Goal: Information Seeking & Learning: Learn about a topic

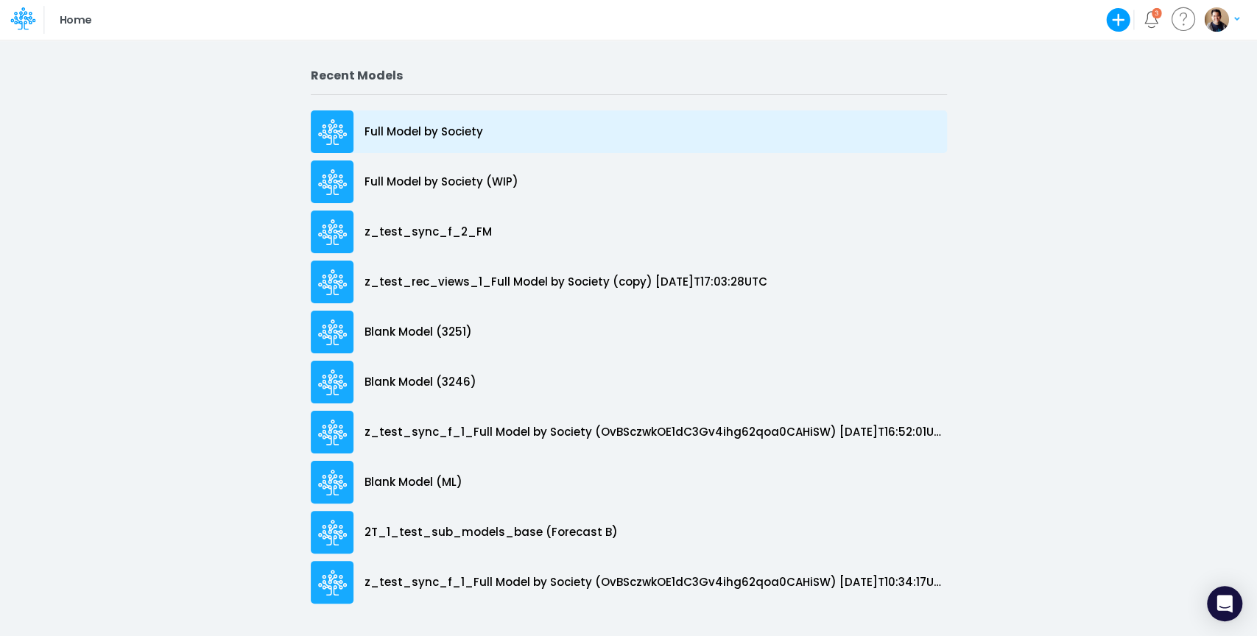
click at [439, 124] on p "Full Model by Society" at bounding box center [424, 132] width 119 height 17
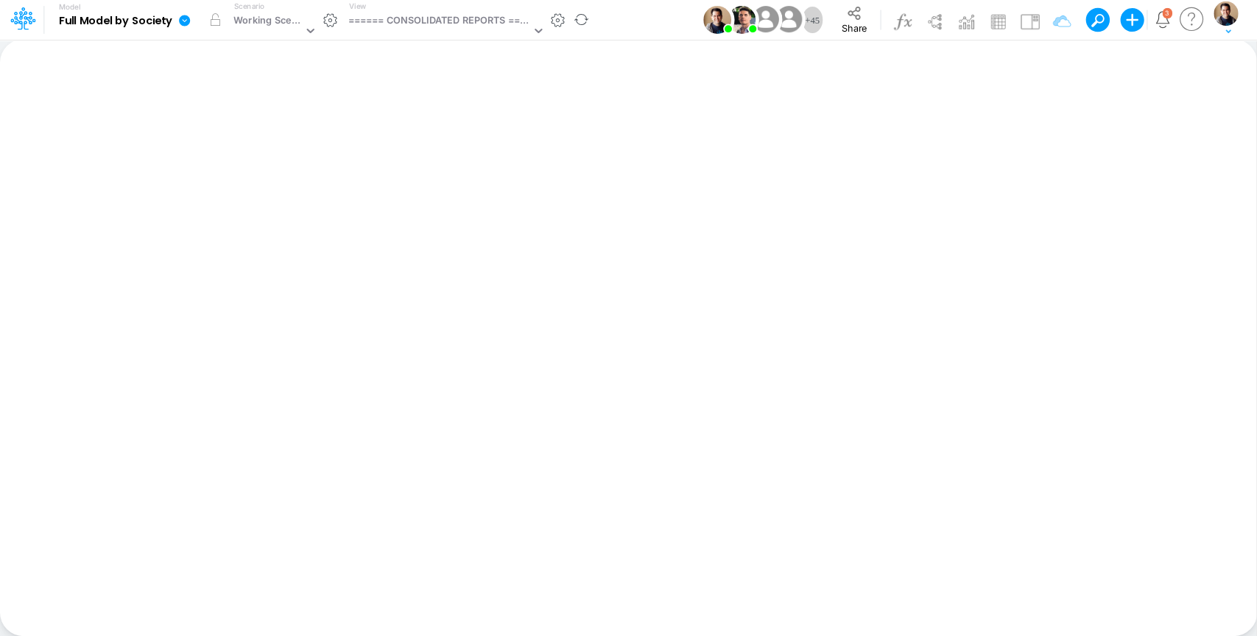
click at [178, 20] on icon at bounding box center [184, 20] width 13 height 13
click at [257, 142] on button "View model info" at bounding box center [259, 152] width 158 height 23
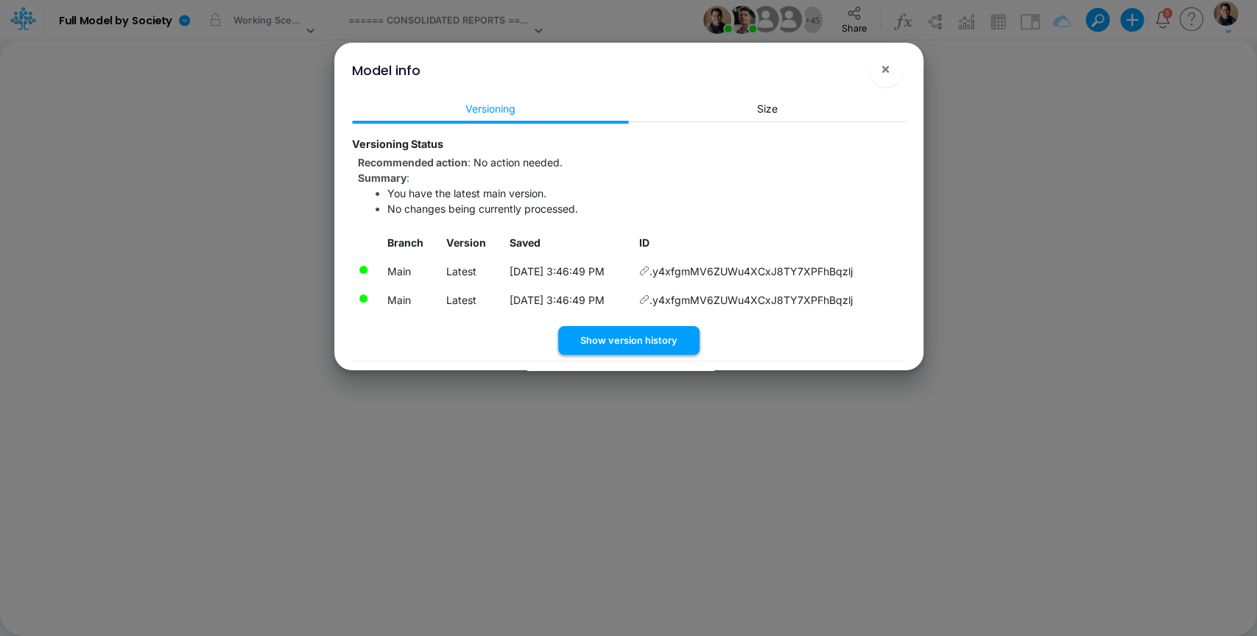
click at [648, 345] on button "Show version history" at bounding box center [628, 340] width 141 height 29
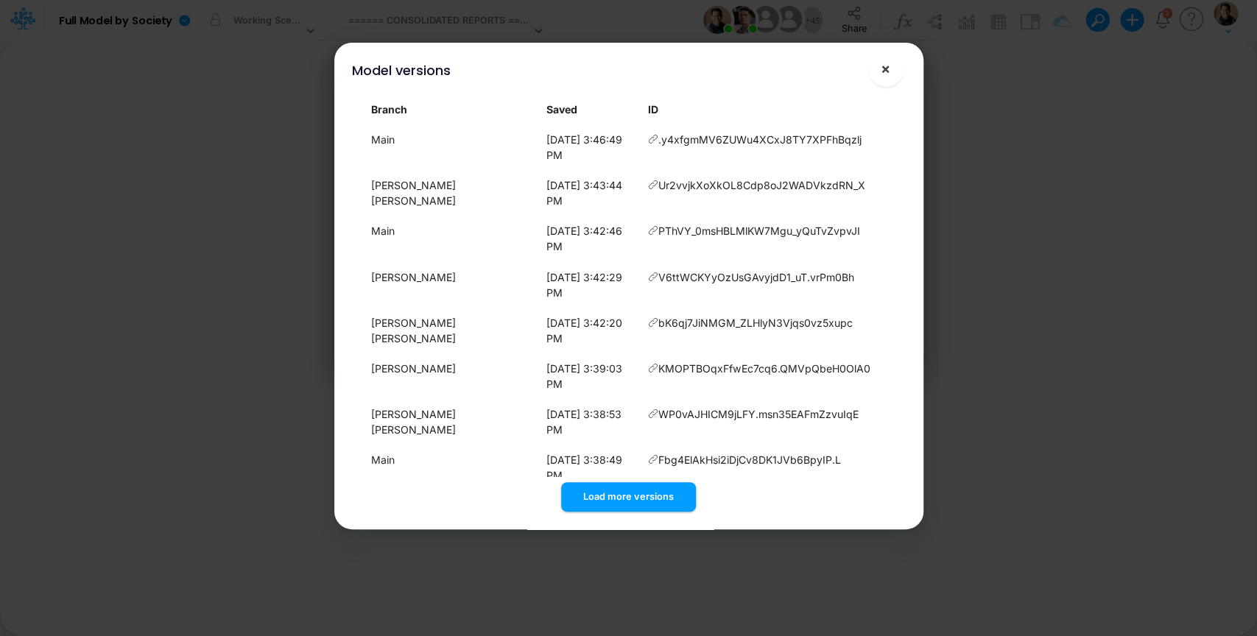
click at [885, 63] on span "×" at bounding box center [886, 69] width 10 height 18
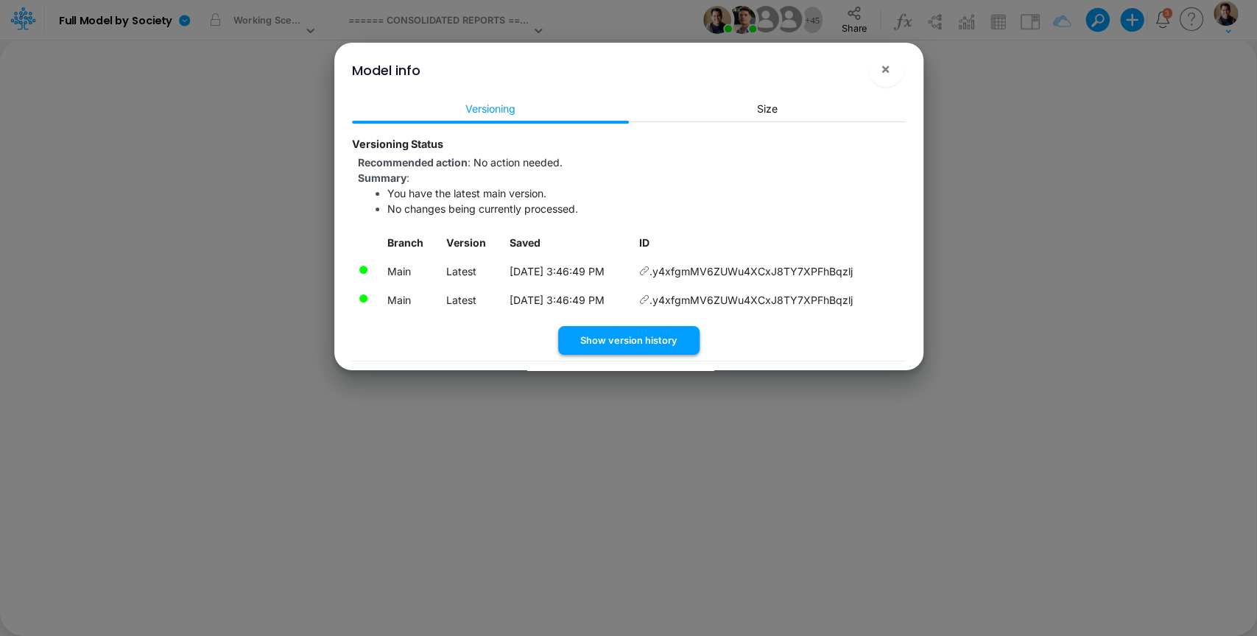
click at [611, 337] on button "Show version history" at bounding box center [628, 340] width 141 height 29
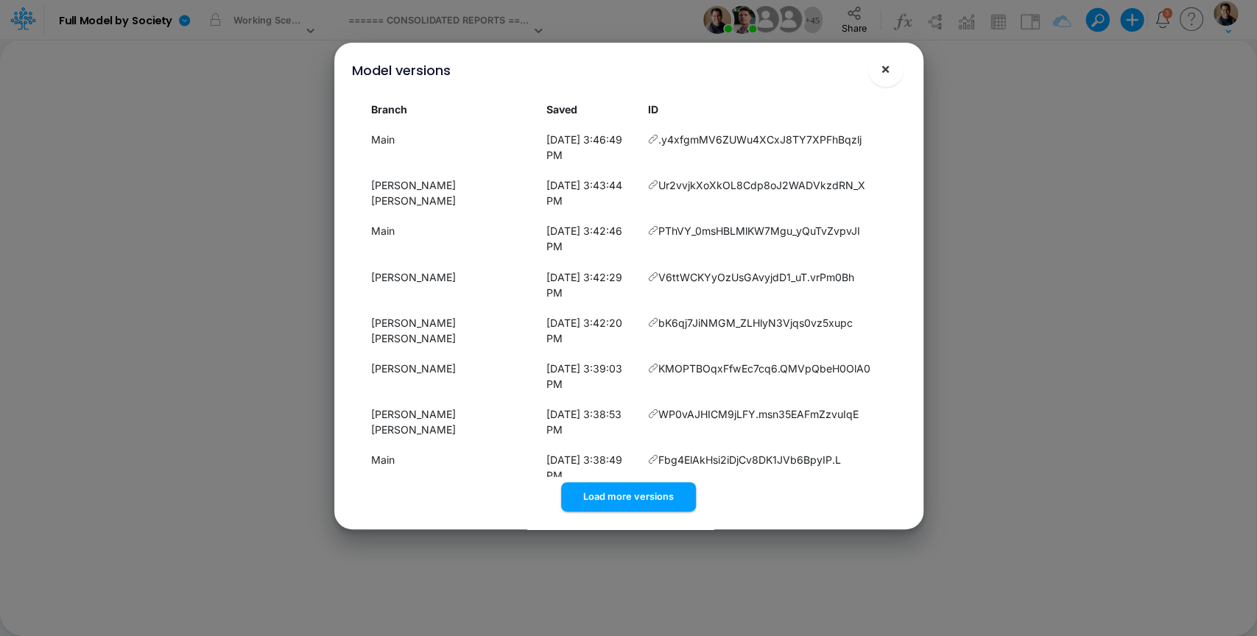
click at [891, 70] on button "×" at bounding box center [885, 69] width 35 height 35
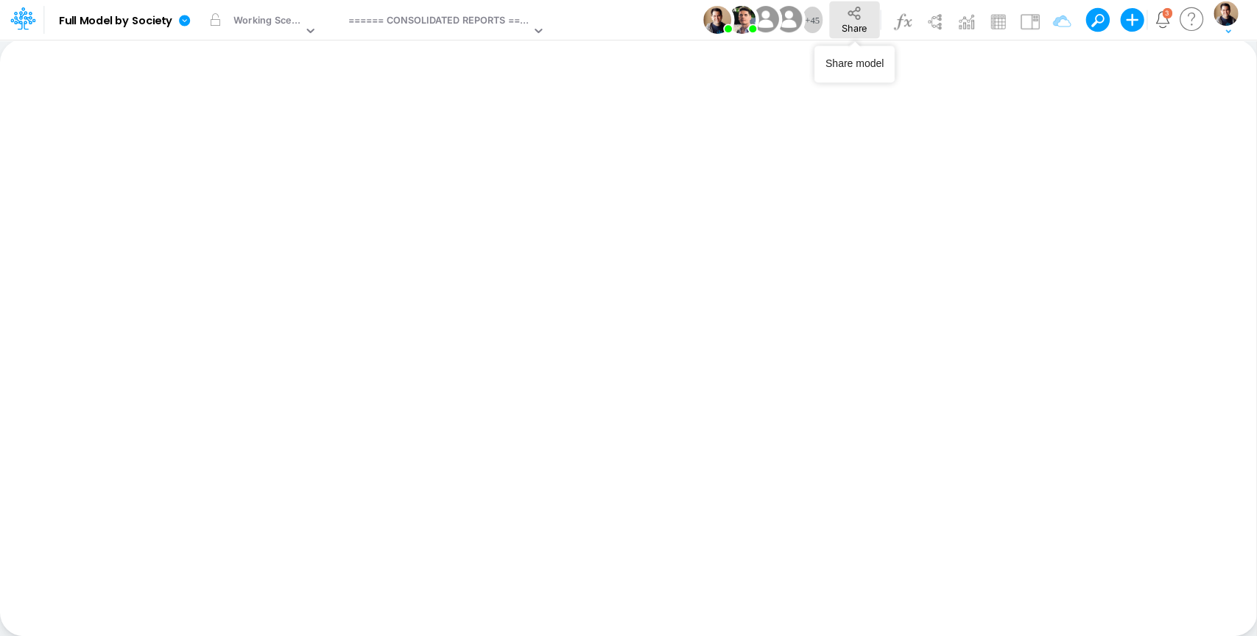
click at [866, 17] on button "Share" at bounding box center [854, 19] width 50 height 37
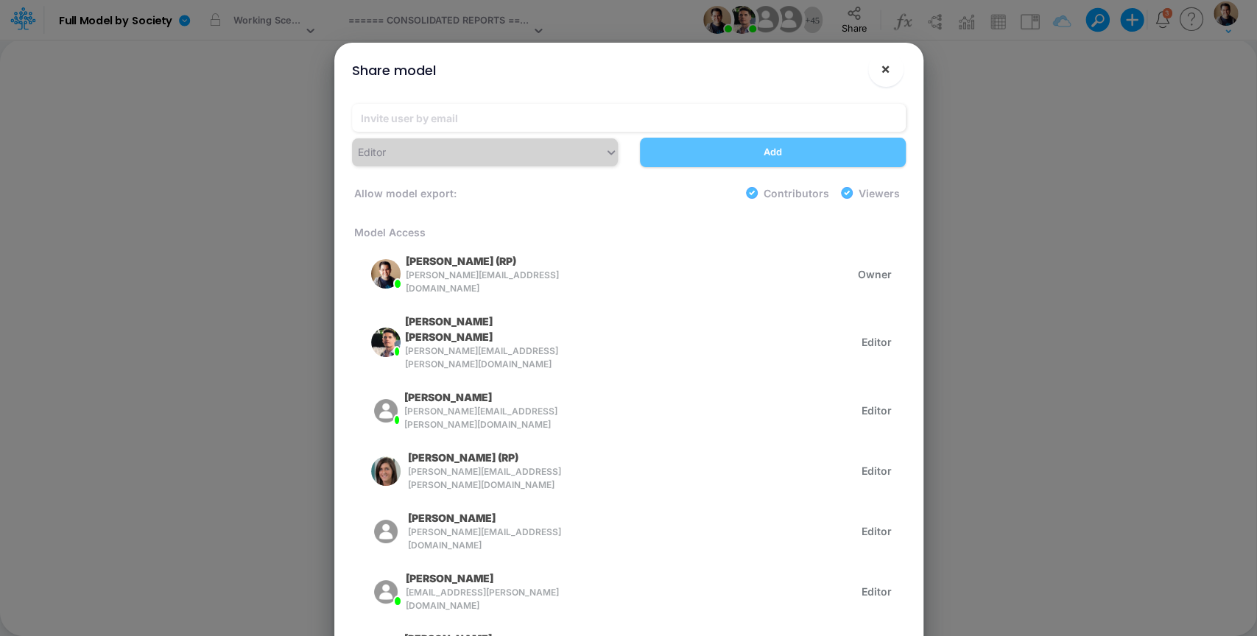
click at [891, 66] on button "×" at bounding box center [885, 69] width 35 height 35
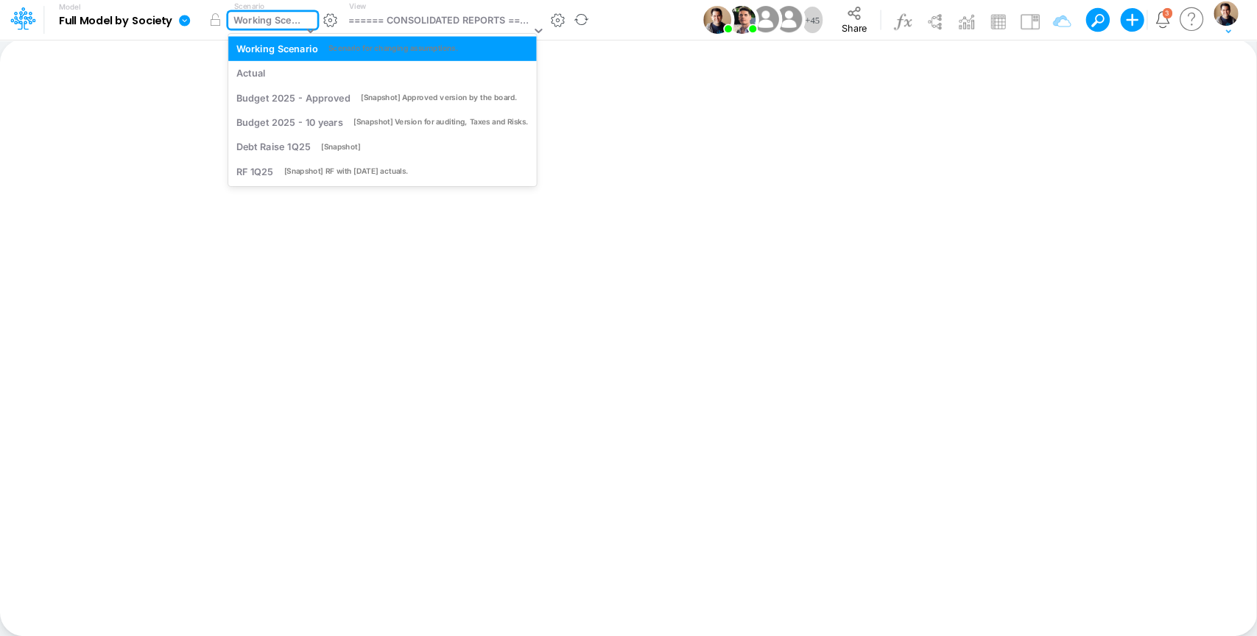
click at [267, 21] on div "Working Scenario" at bounding box center [268, 21] width 69 height 17
click at [268, 73] on div "Actual" at bounding box center [382, 73] width 292 height 14
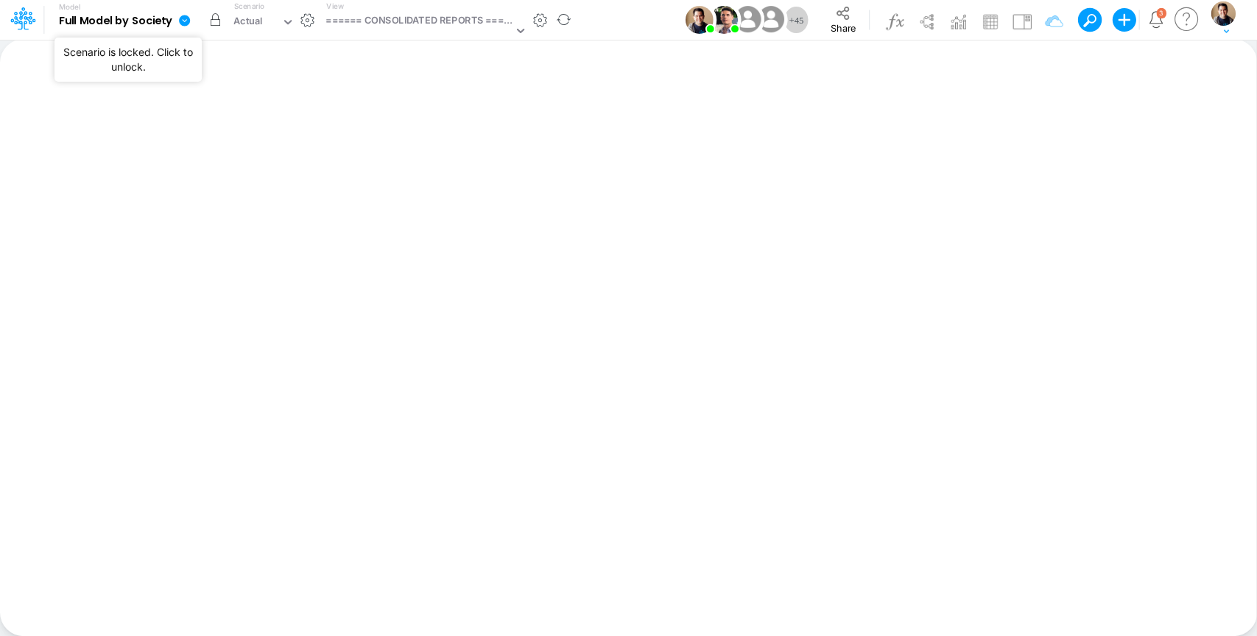
click at [214, 21] on button "button" at bounding box center [215, 20] width 27 height 27
click at [182, 24] on icon at bounding box center [184, 20] width 11 height 11
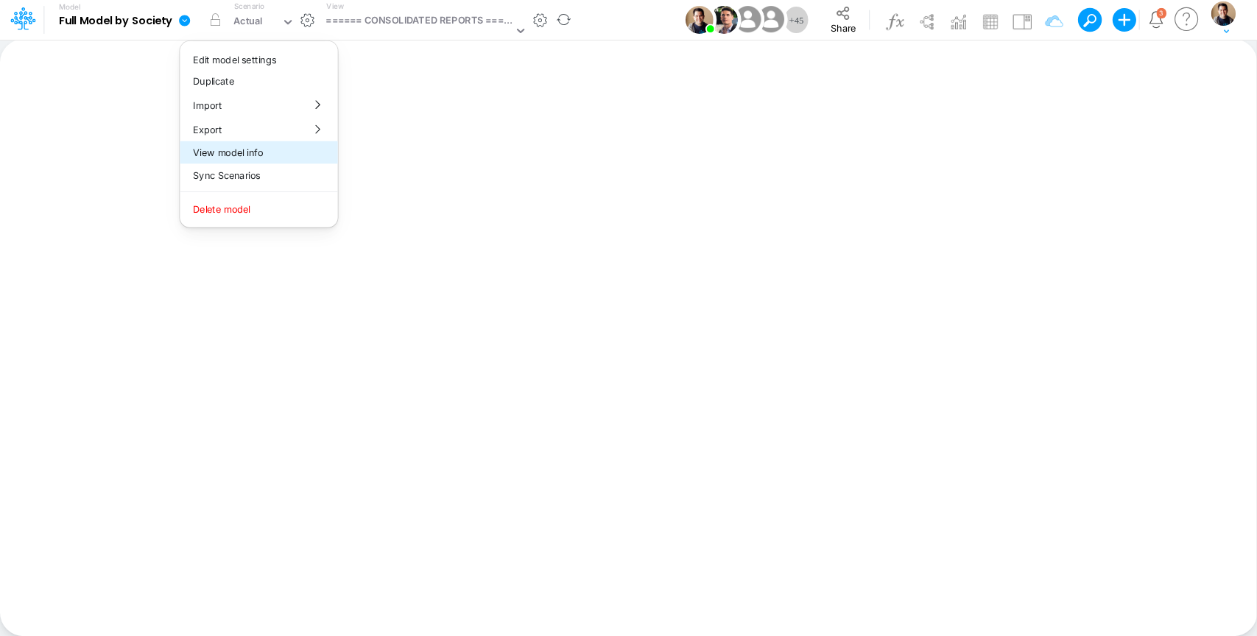
click at [227, 150] on button "View model info" at bounding box center [259, 152] width 158 height 23
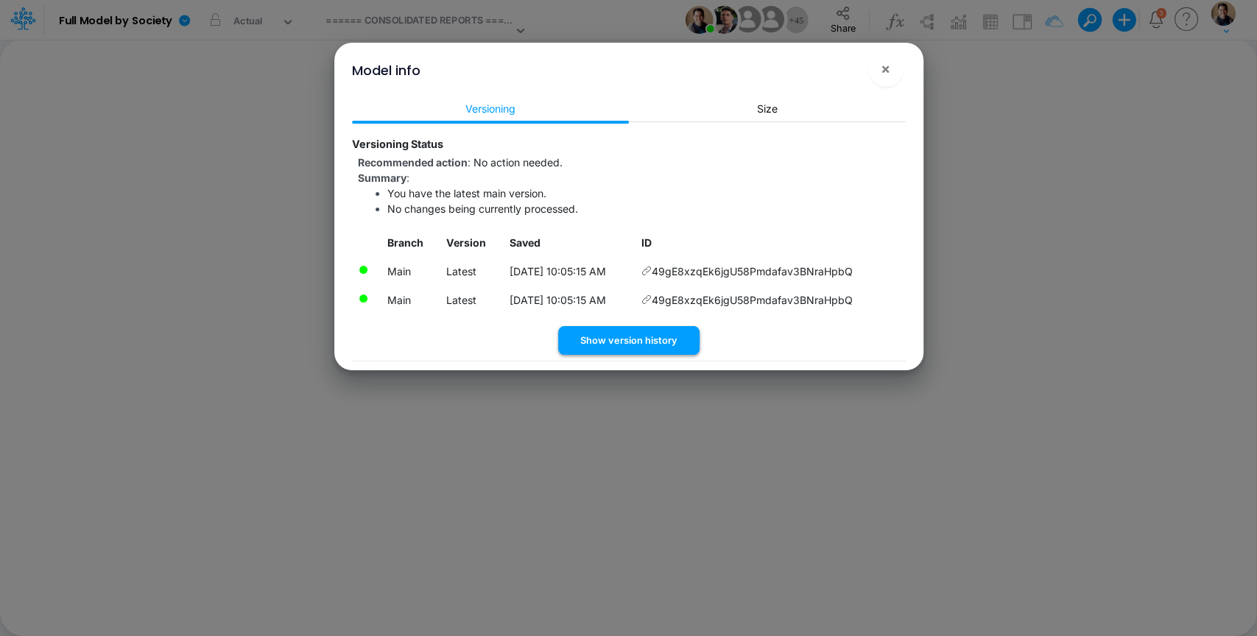
click at [595, 341] on button "Show version history" at bounding box center [628, 340] width 141 height 29
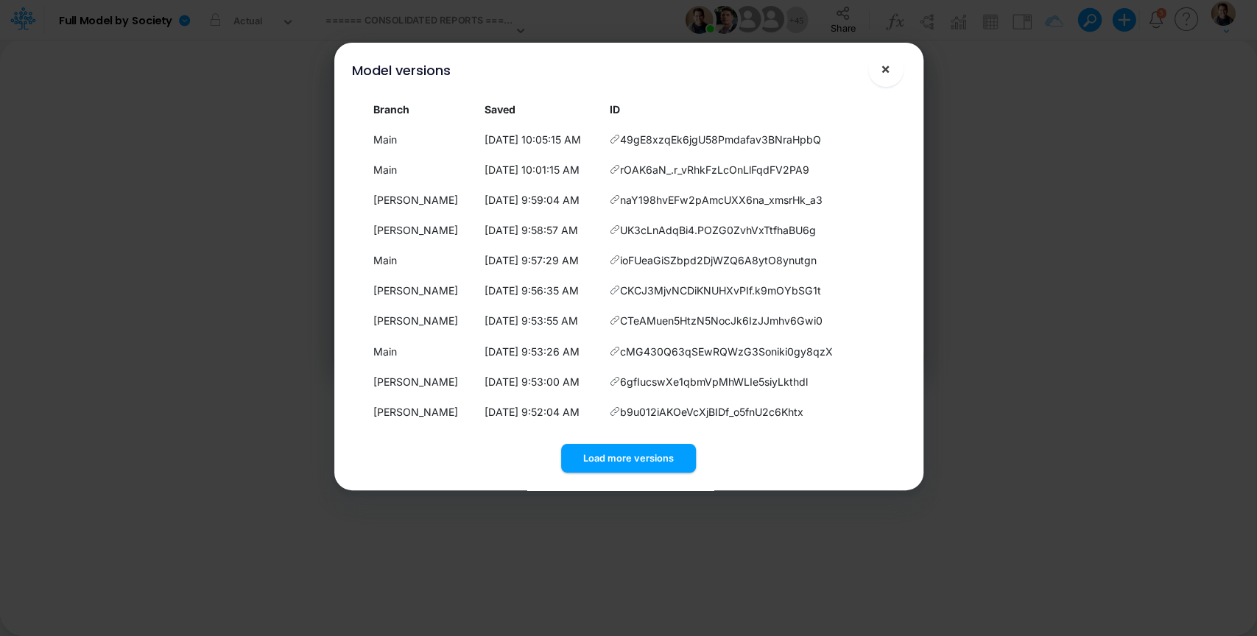
click at [886, 74] on span "×" at bounding box center [886, 69] width 10 height 18
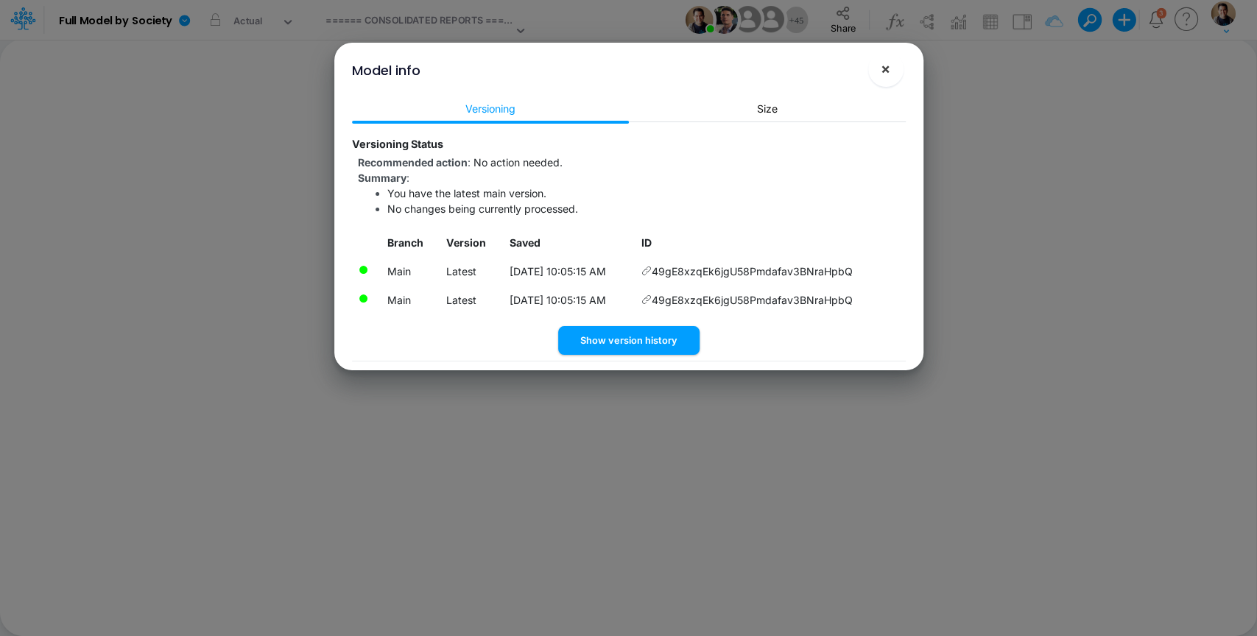
click at [890, 70] on button "×" at bounding box center [885, 69] width 35 height 35
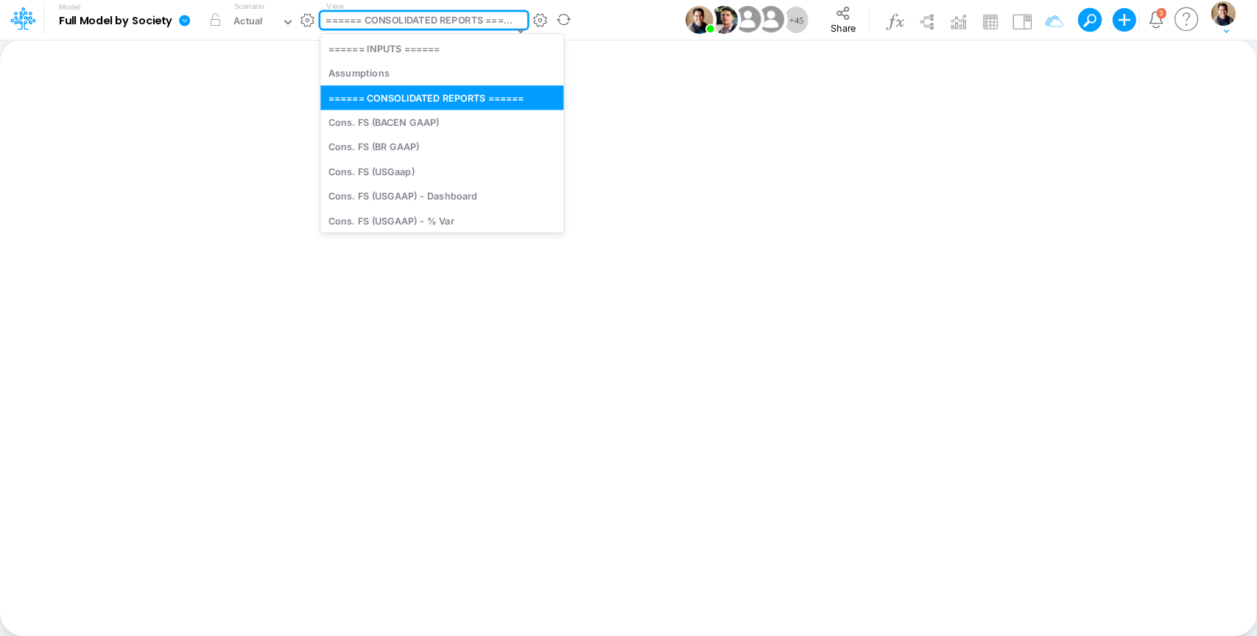
click at [399, 27] on div "====== CONSOLIDATED REPORTS ======" at bounding box center [419, 21] width 187 height 17
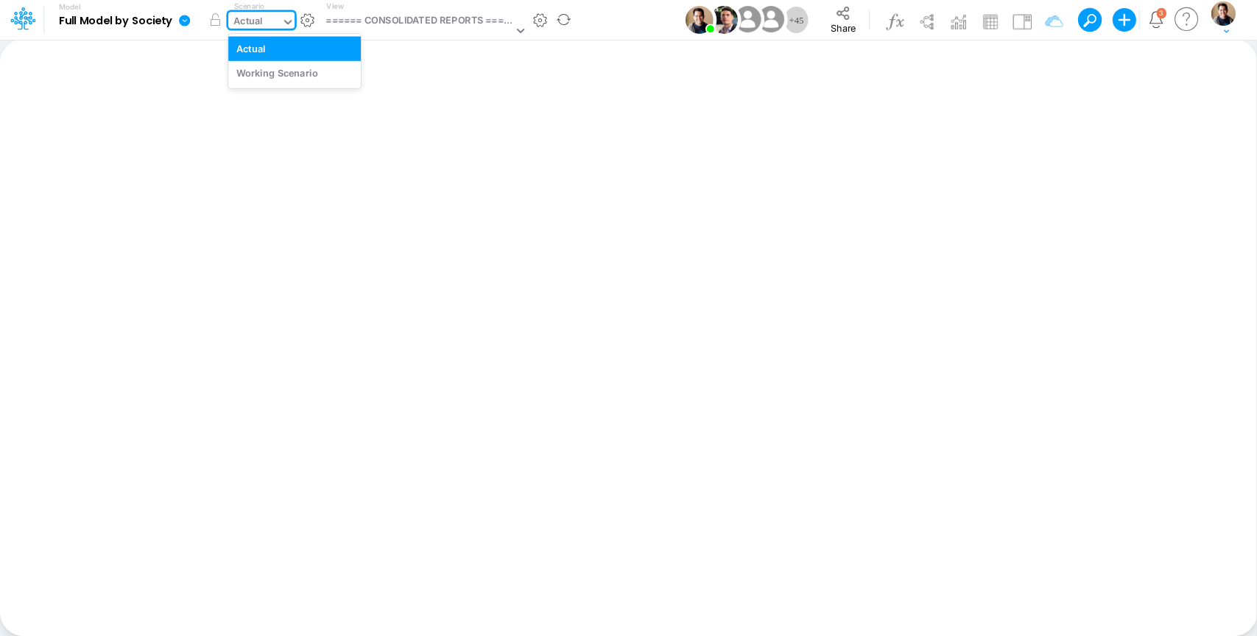
click at [259, 16] on div "Actual" at bounding box center [248, 22] width 29 height 17
click at [264, 72] on div "Working Scenario" at bounding box center [277, 73] width 82 height 14
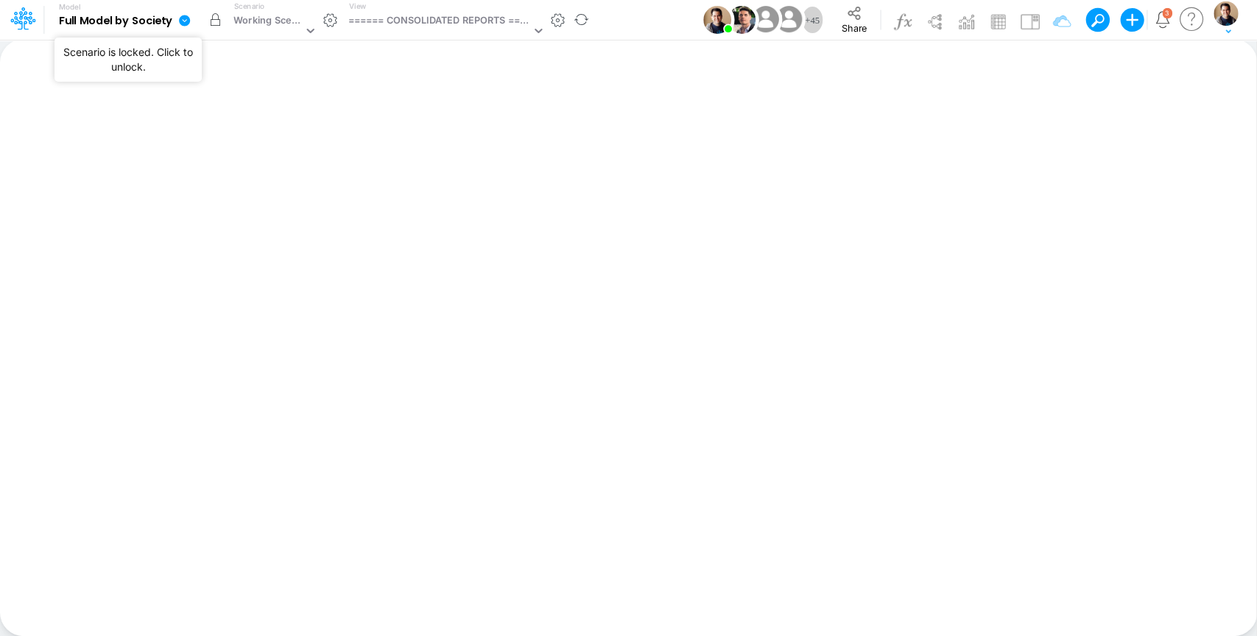
click at [214, 19] on button "button" at bounding box center [215, 20] width 27 height 27
click at [181, 24] on icon at bounding box center [184, 20] width 11 height 11
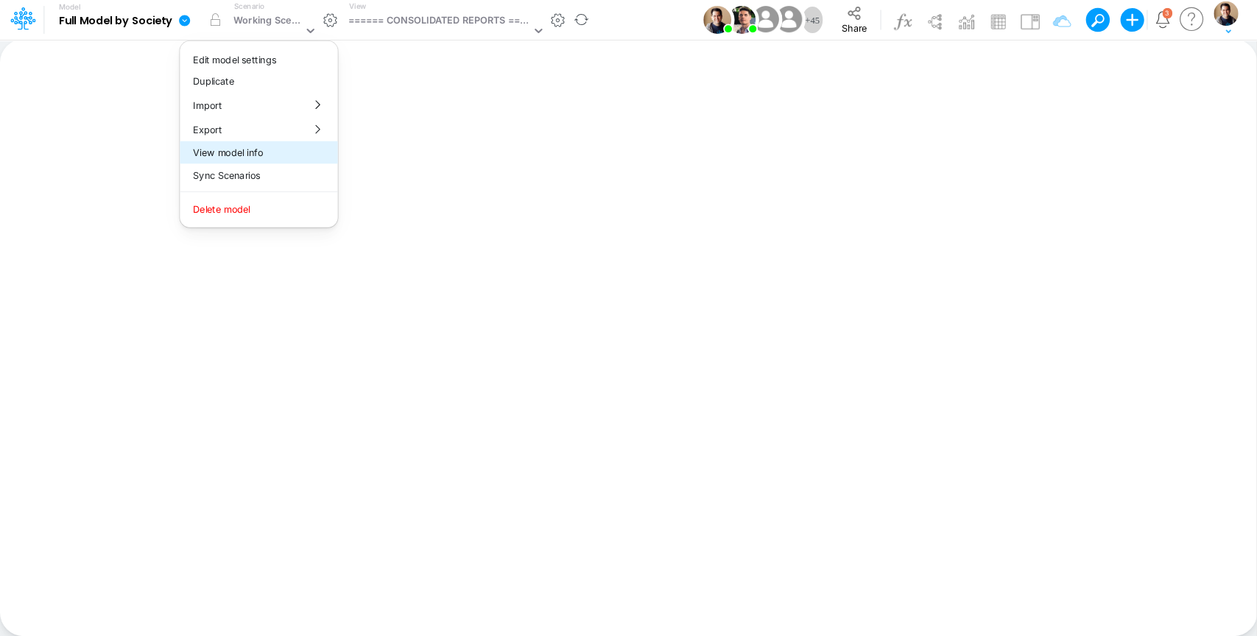
click at [259, 148] on button "View model info" at bounding box center [259, 152] width 158 height 23
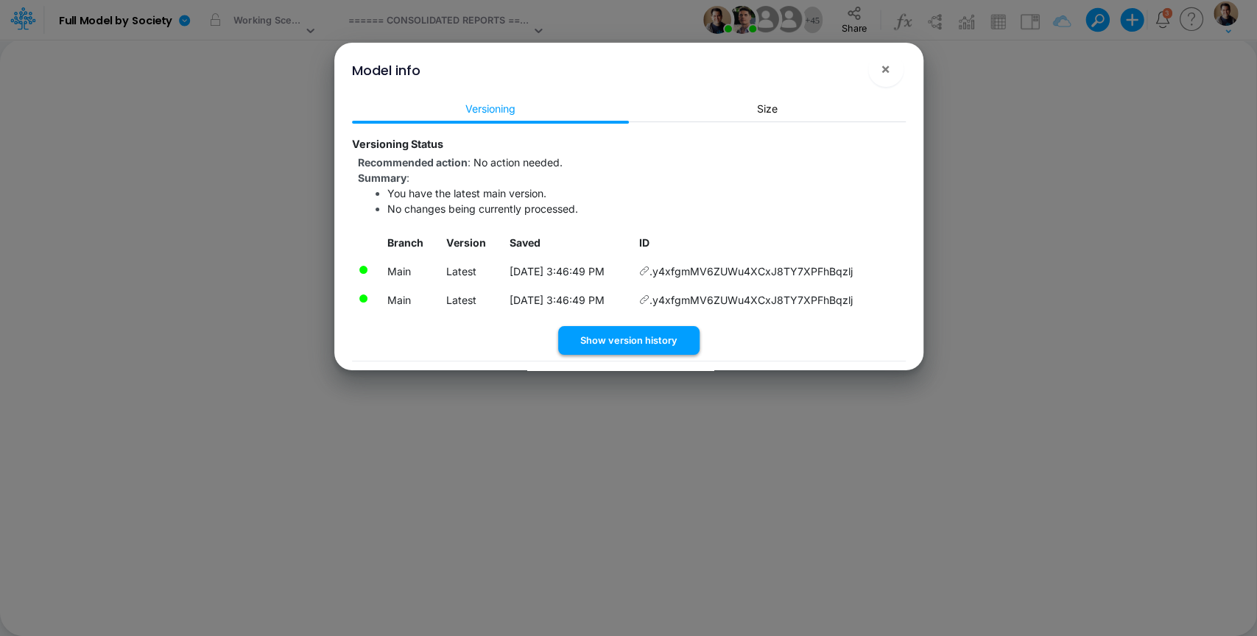
click at [615, 350] on button "Show version history" at bounding box center [628, 340] width 141 height 29
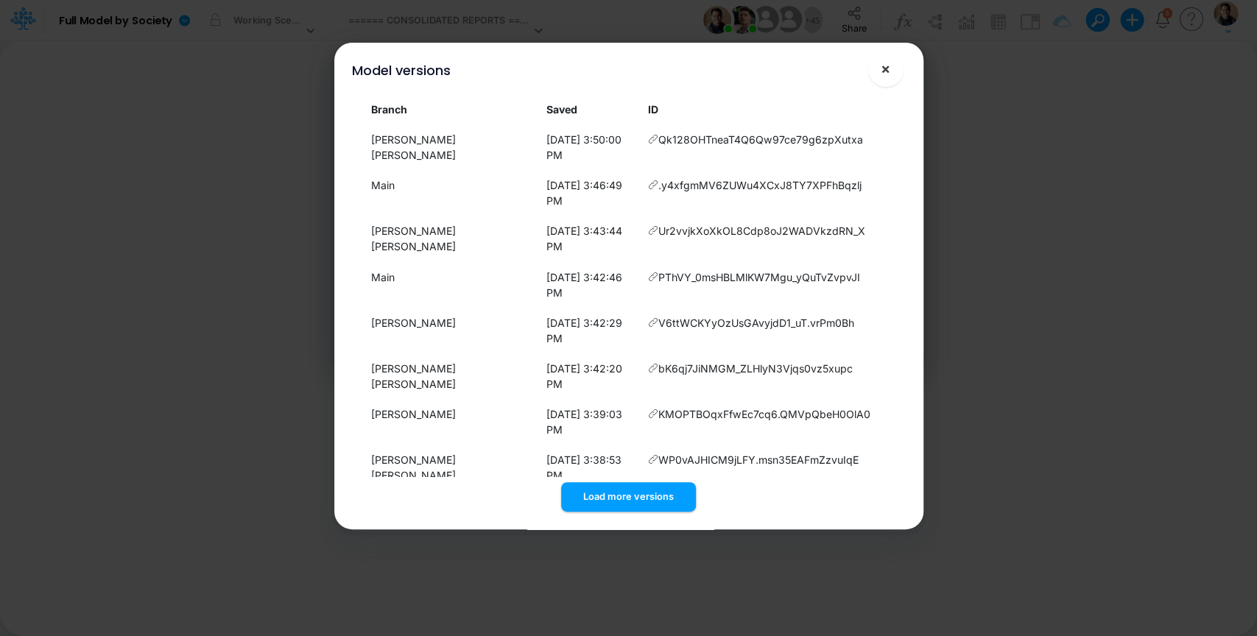
click at [882, 71] on span "×" at bounding box center [886, 69] width 10 height 18
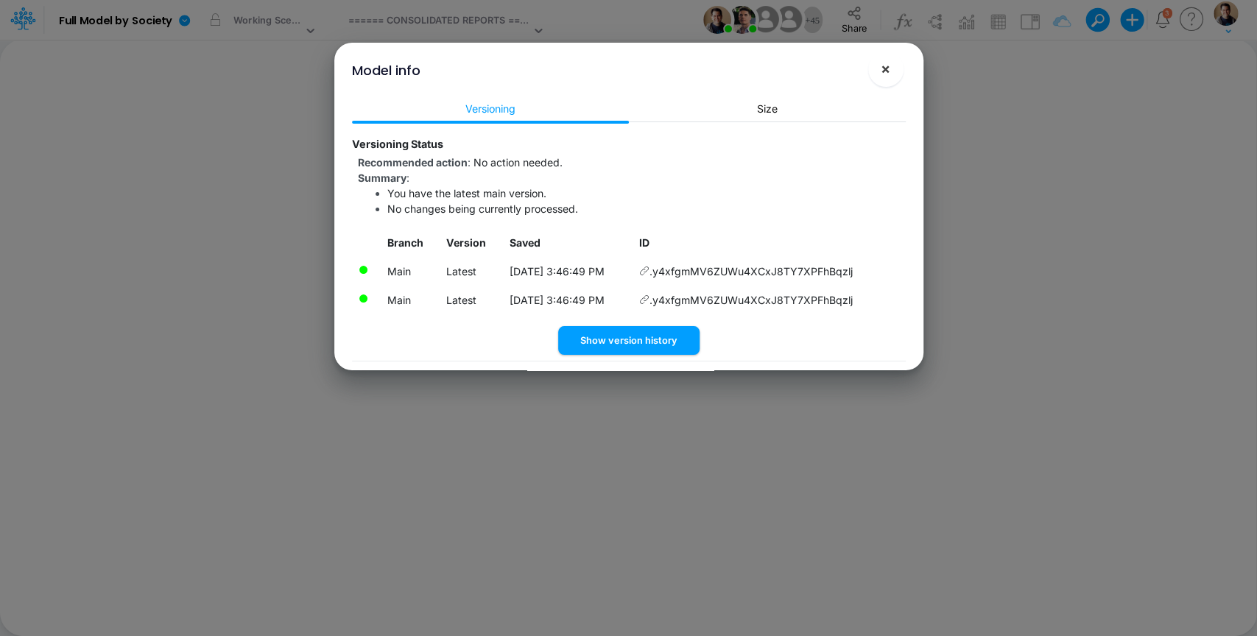
click at [880, 64] on button "×" at bounding box center [885, 69] width 35 height 35
